Goal: Navigation & Orientation: Find specific page/section

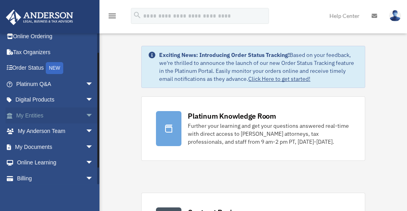
click at [34, 117] on link "My Entities arrow_drop_down" at bounding box center [56, 115] width 100 height 16
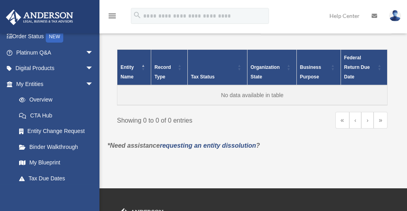
scroll to position [72, 0]
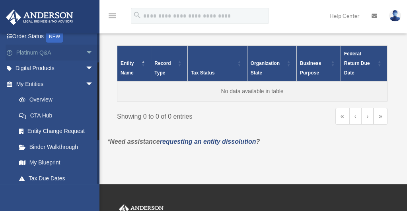
click at [42, 56] on link "Platinum Q&A arrow_drop_down" at bounding box center [56, 53] width 100 height 16
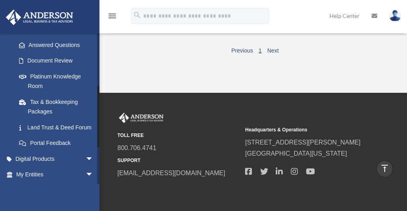
scroll to position [125, 0]
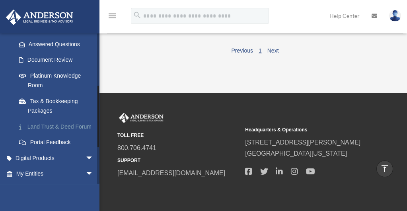
click at [52, 131] on link "Land Trust & Deed Forum" at bounding box center [58, 127] width 94 height 16
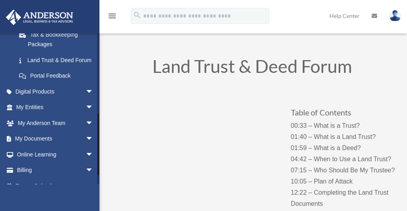
scroll to position [194, 0]
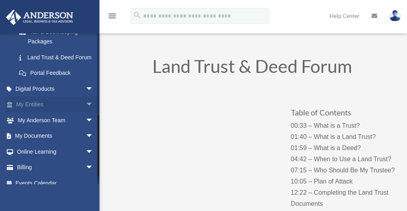
click at [69, 111] on link "My Entities arrow_drop_down" at bounding box center [56, 105] width 100 height 16
click at [86, 113] on span "arrow_drop_down" at bounding box center [94, 105] width 16 height 16
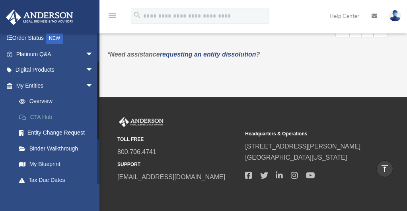
scroll to position [53, 0]
click at [78, 132] on link "Entity Change Request" at bounding box center [58, 132] width 94 height 16
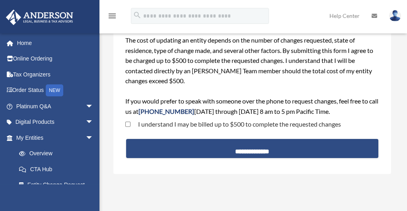
scroll to position [64, 0]
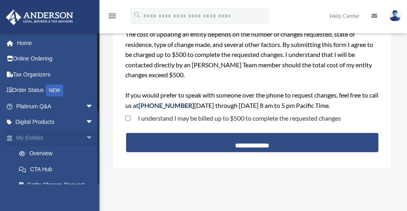
click at [37, 136] on link "My Entities arrow_drop_down" at bounding box center [56, 138] width 100 height 16
click at [37, 137] on link "My Entities arrow_drop_down" at bounding box center [56, 138] width 100 height 16
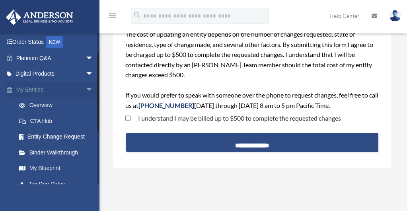
scroll to position [60, 0]
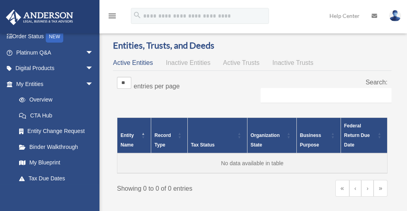
scroll to position [58, 0]
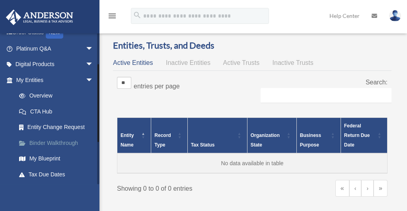
click at [56, 137] on link "Binder Walkthrough" at bounding box center [58, 143] width 94 height 16
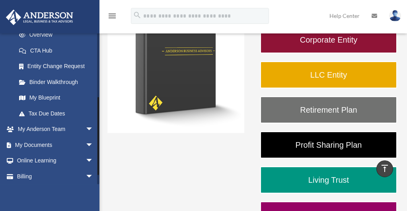
scroll to position [122, 0]
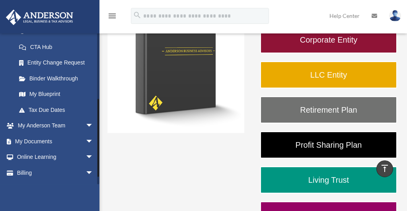
click at [72, 142] on link "My Documents arrow_drop_down" at bounding box center [56, 141] width 100 height 16
click at [65, 142] on link "My Documents arrow_drop_down" at bounding box center [56, 141] width 100 height 16
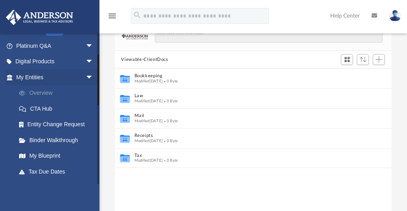
scroll to position [62, 0]
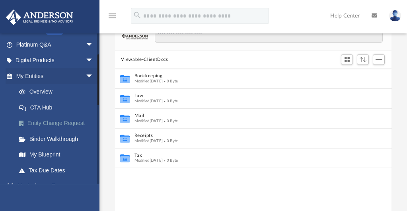
click at [58, 126] on link "Entity Change Request" at bounding box center [58, 123] width 94 height 16
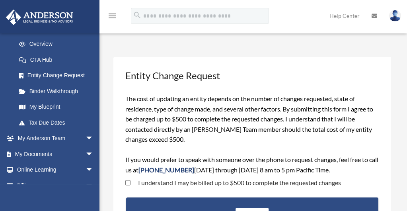
click at [56, 147] on link "My Documents arrow_drop_down" at bounding box center [56, 154] width 100 height 16
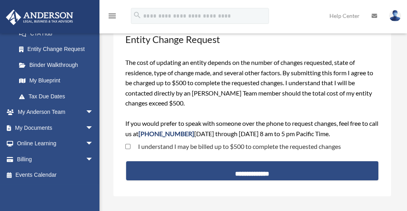
scroll to position [36, 0]
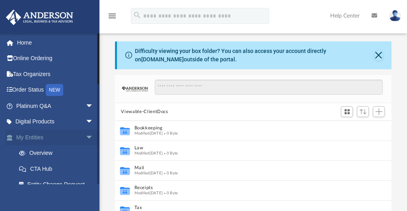
scroll to position [1, 0]
click at [53, 133] on link "My Entities arrow_drop_down" at bounding box center [56, 137] width 100 height 16
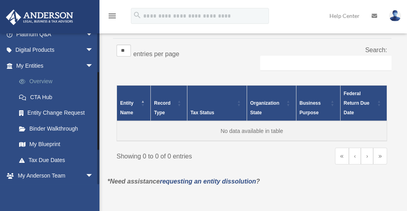
scroll to position [72, 0]
click at [49, 148] on link "My Blueprint" at bounding box center [58, 144] width 94 height 16
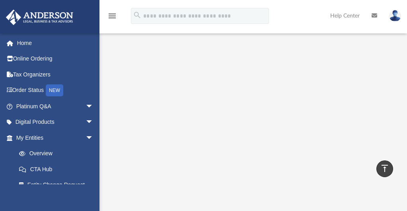
scroll to position [138, 0]
